Goal: Task Accomplishment & Management: Complete application form

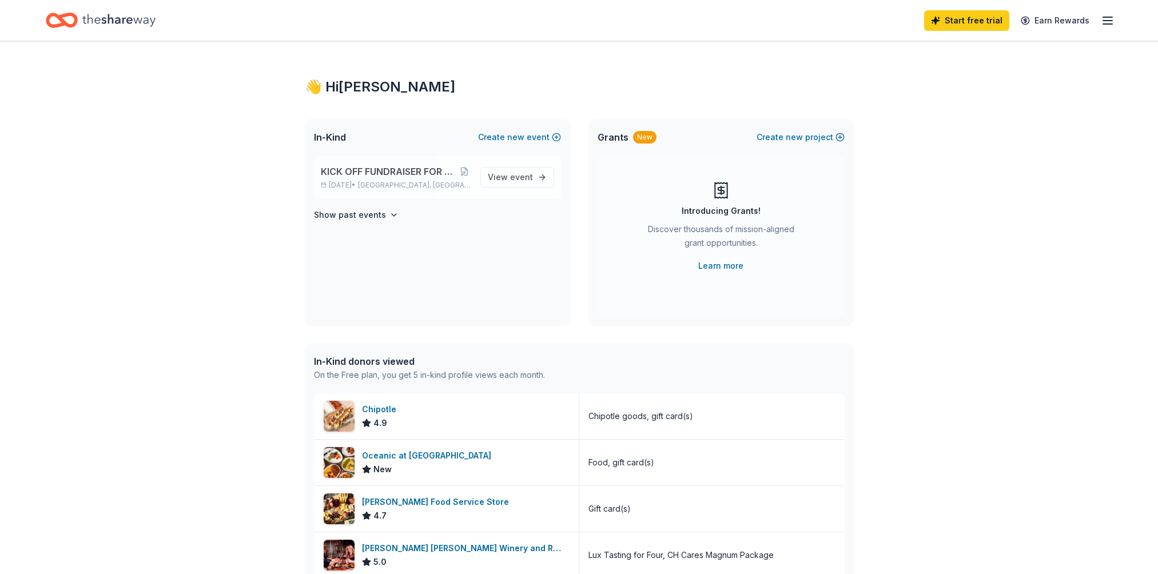
click at [370, 170] on span "KICK OFF FUNDRAISER FOR 2025-26 SCHOOL YEAR" at bounding box center [389, 172] width 137 height 14
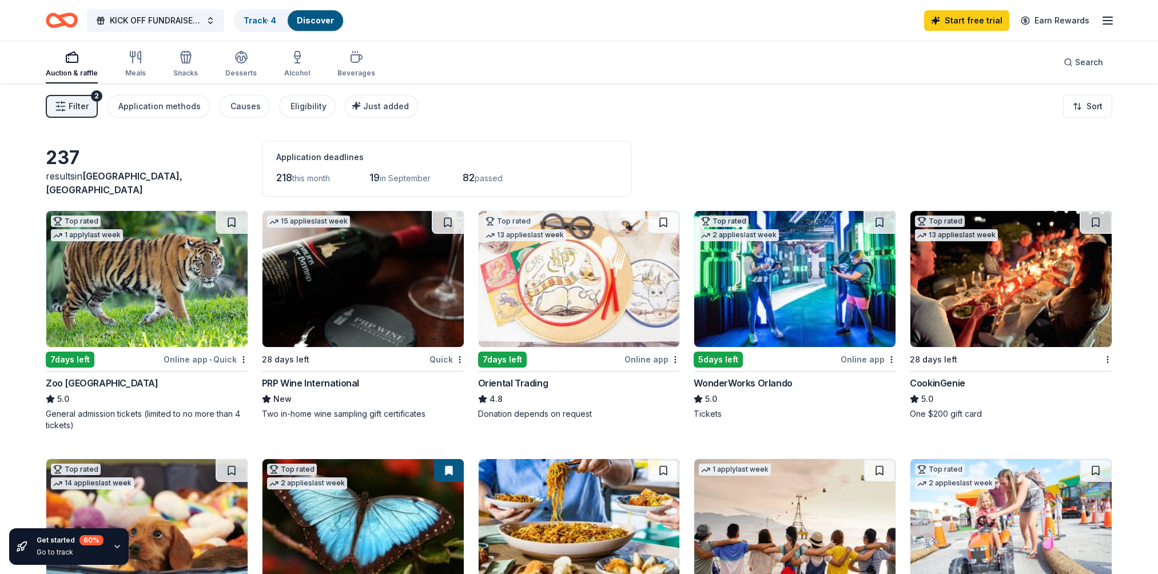
click at [89, 110] on button "Filter 2" at bounding box center [72, 106] width 52 height 23
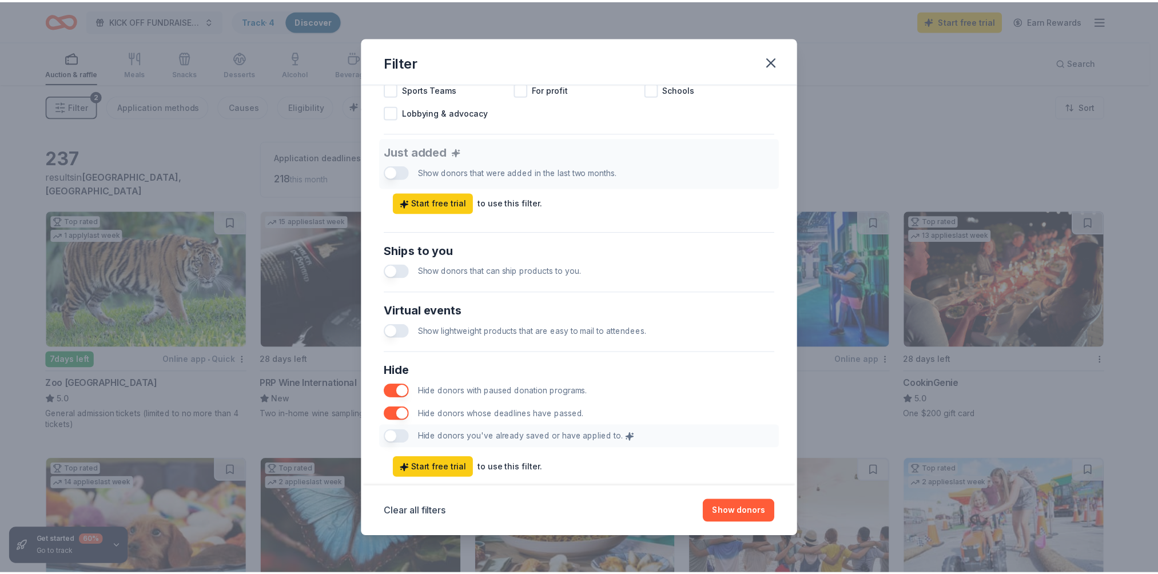
scroll to position [428, 0]
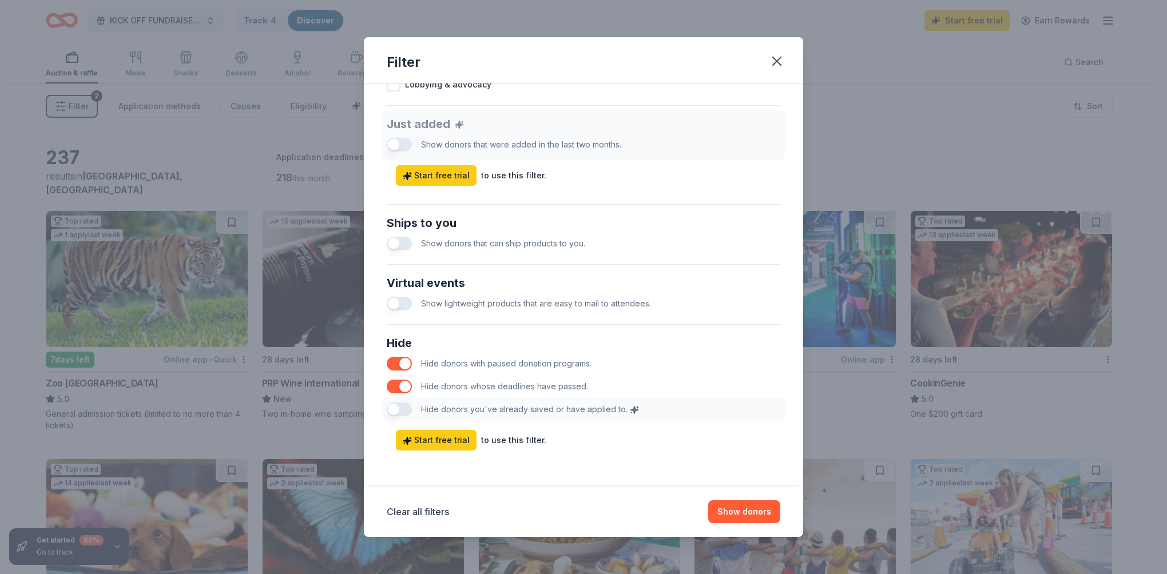
click at [396, 388] on button "button" at bounding box center [399, 387] width 25 height 14
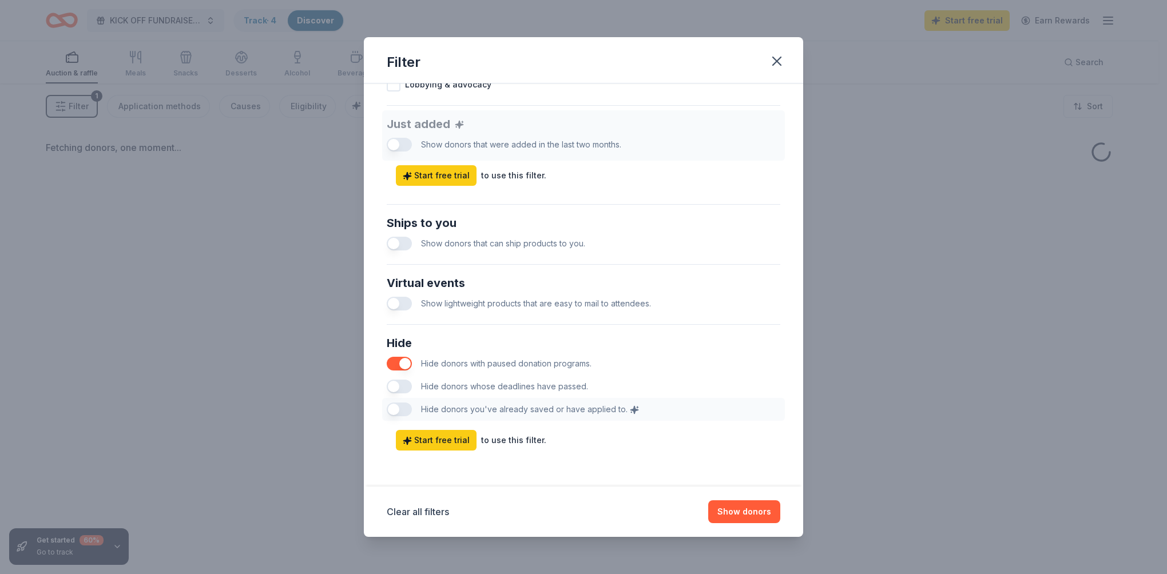
click at [400, 364] on button "button" at bounding box center [399, 364] width 25 height 14
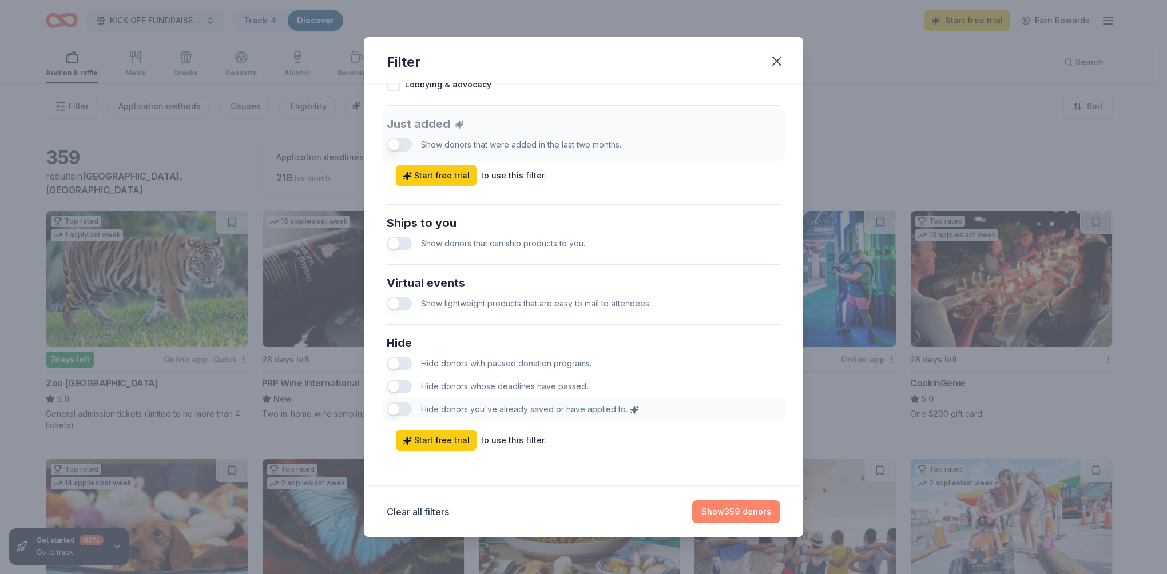
click at [751, 510] on button "Show 359 donors" at bounding box center [736, 512] width 88 height 23
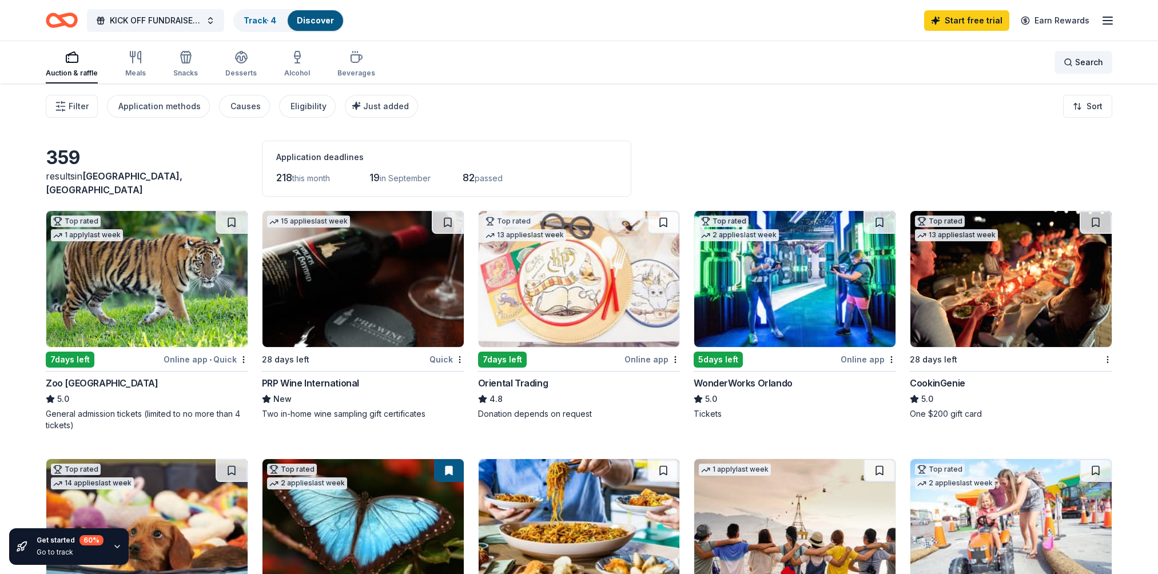
click at [1080, 61] on span "Search" at bounding box center [1089, 62] width 28 height 14
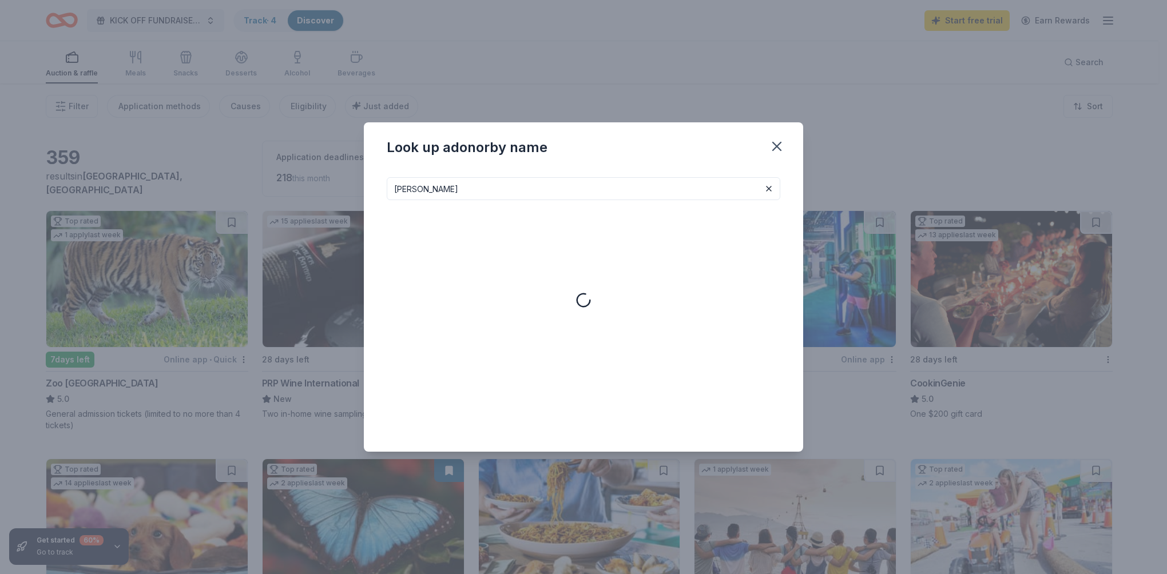
type input "[PERSON_NAME]"
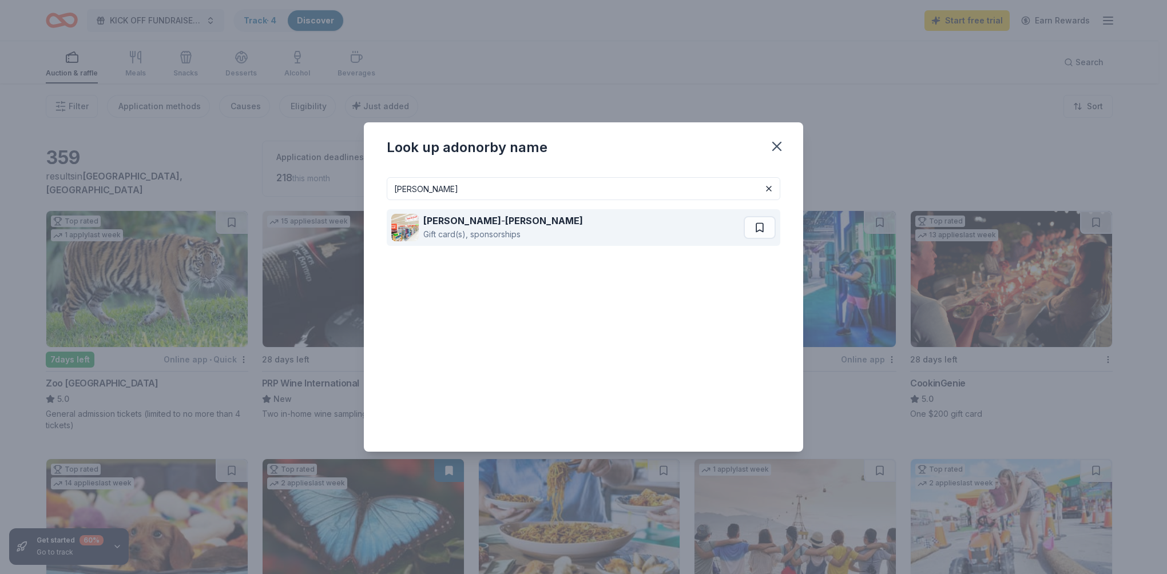
click at [505, 235] on div "Gift card(s), sponsorships" at bounding box center [503, 235] width 160 height 14
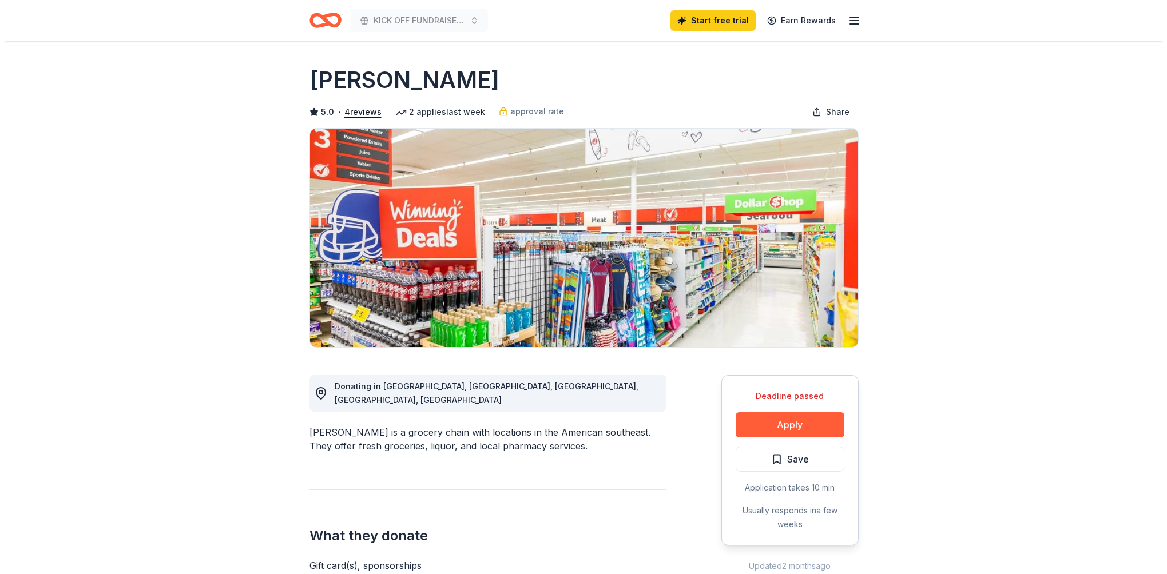
scroll to position [114, 0]
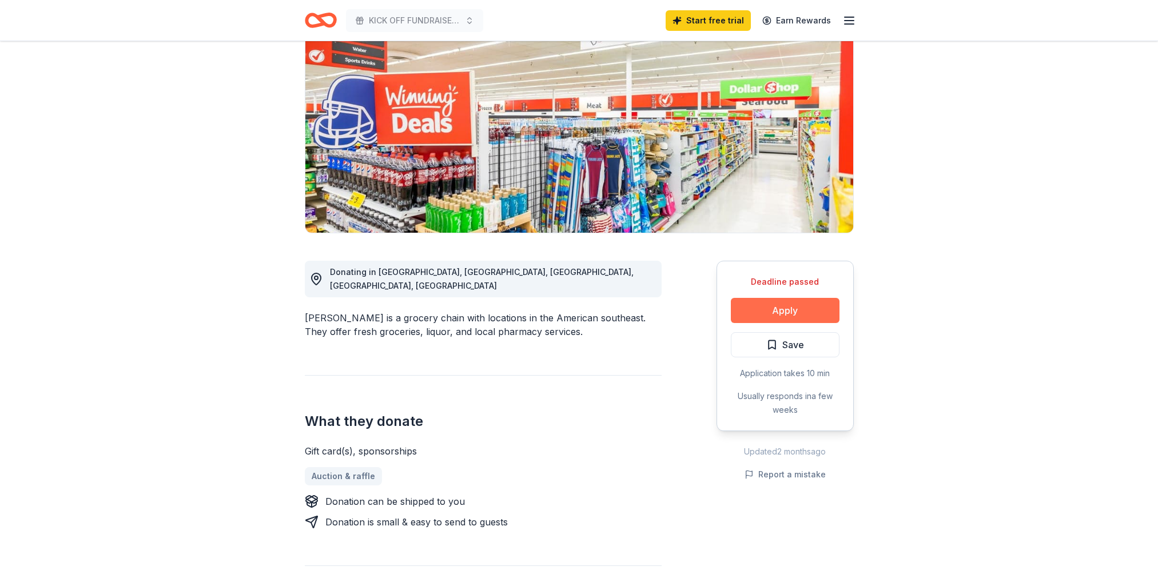
click at [797, 315] on button "Apply" at bounding box center [785, 310] width 109 height 25
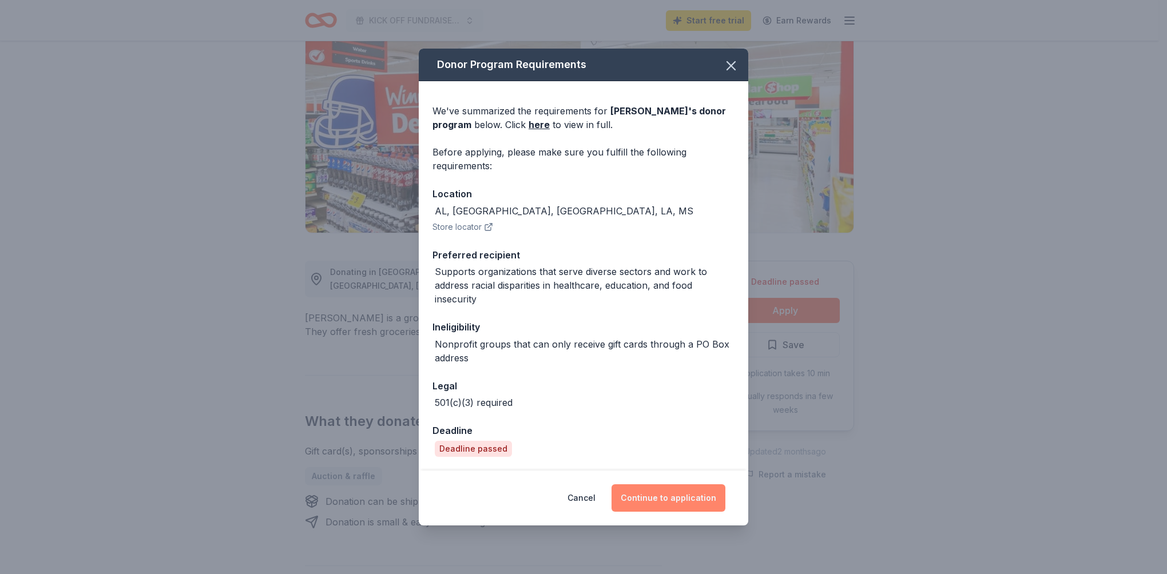
click at [660, 502] on button "Continue to application" at bounding box center [669, 498] width 114 height 27
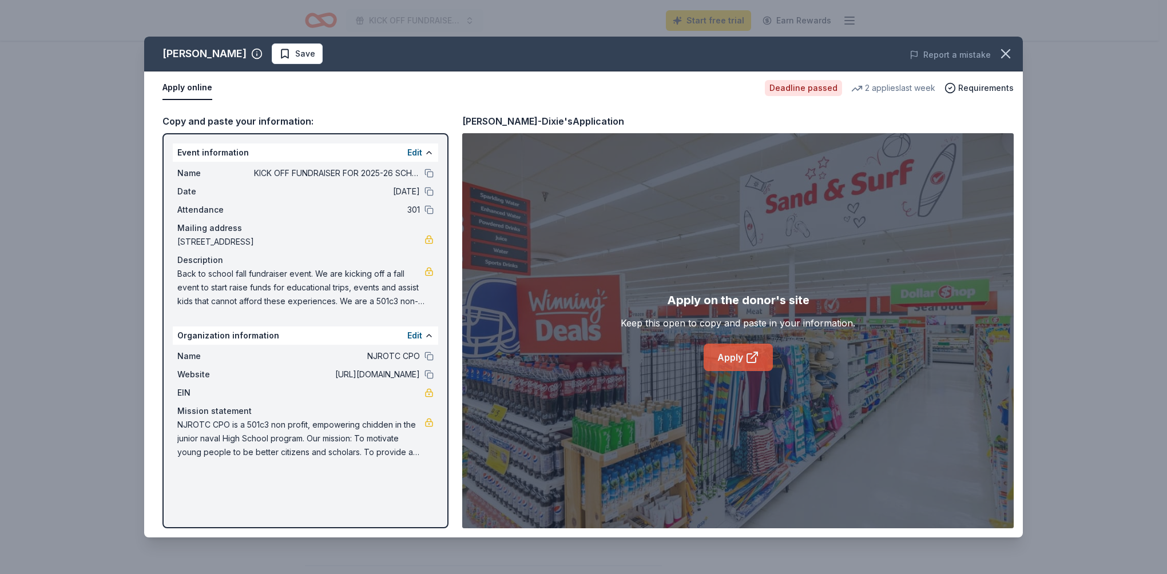
click at [732, 352] on link "Apply" at bounding box center [738, 357] width 69 height 27
click at [272, 45] on button "Save" at bounding box center [297, 53] width 51 height 21
